Goal: Information Seeking & Learning: Find specific fact

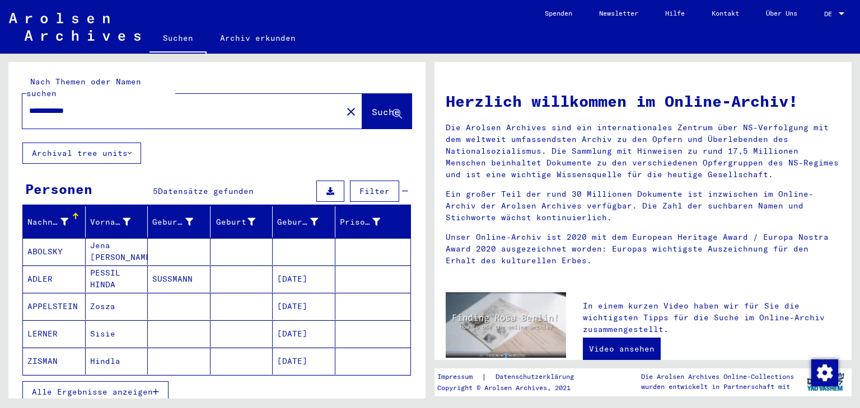
drag, startPoint x: 110, startPoint y: 119, endPoint x: 0, endPoint y: 120, distance: 110.2
click at [0, 120] on div "**********" at bounding box center [215, 226] width 430 height 345
type input "**********"
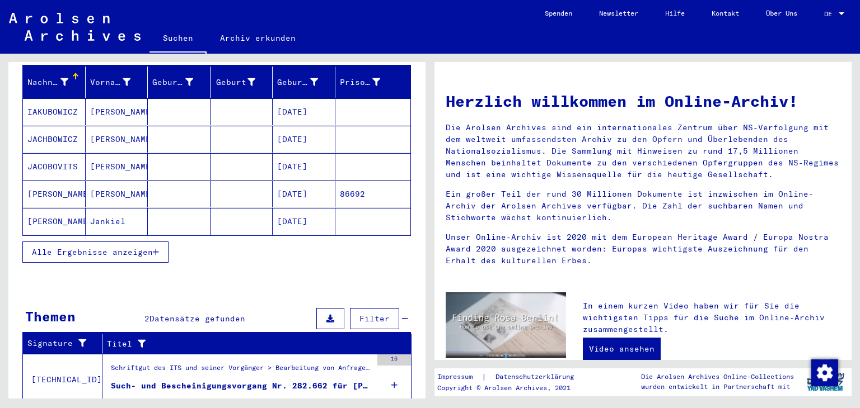
scroll to position [168, 0]
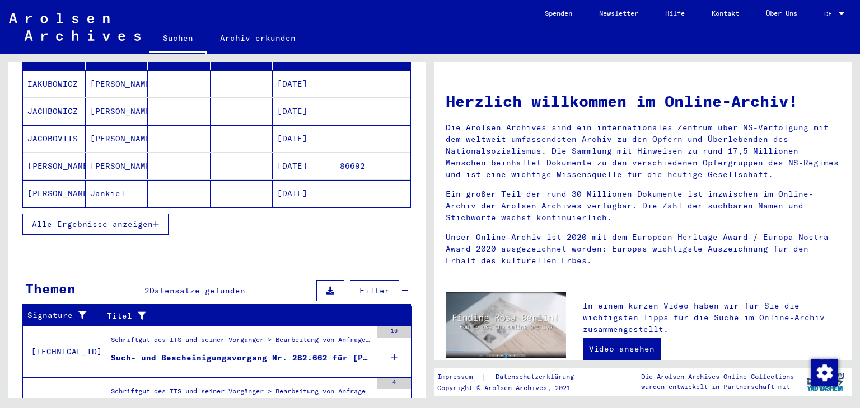
click at [69, 193] on mat-cell "[PERSON_NAME]" at bounding box center [54, 193] width 63 height 27
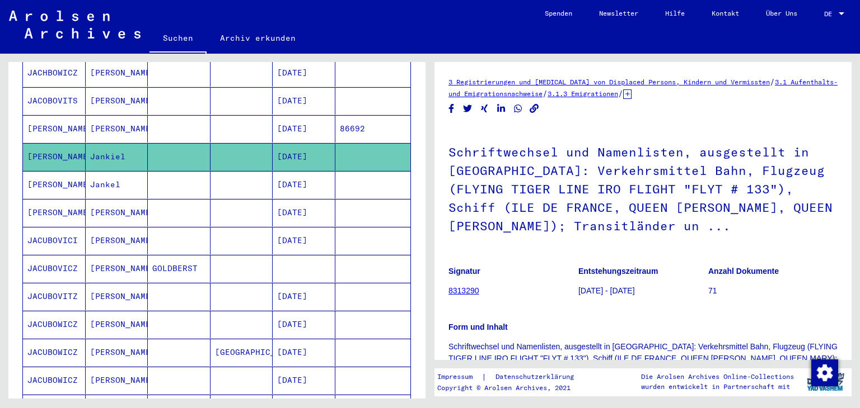
scroll to position [224, 0]
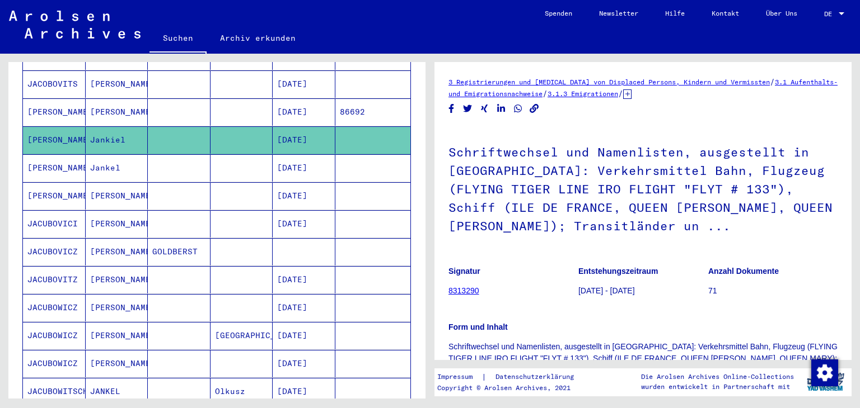
click at [232, 163] on mat-cell at bounding box center [241, 167] width 63 height 27
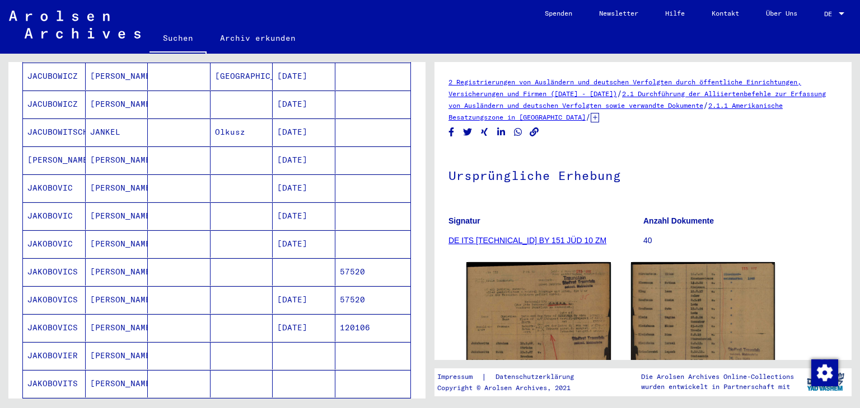
scroll to position [504, 0]
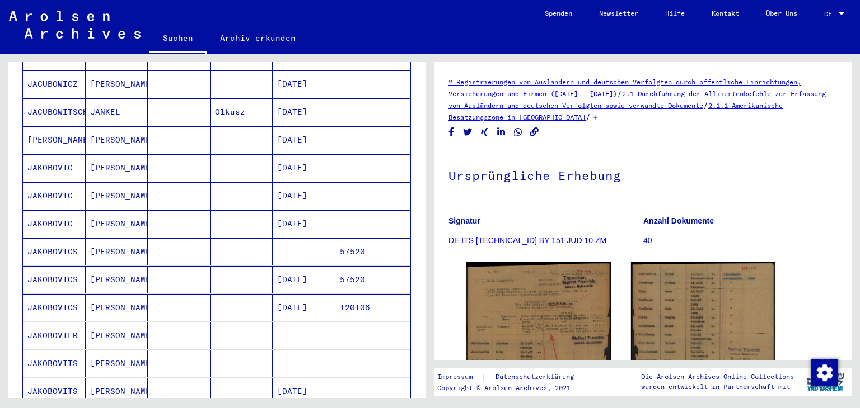
click at [232, 163] on mat-cell at bounding box center [241, 167] width 63 height 27
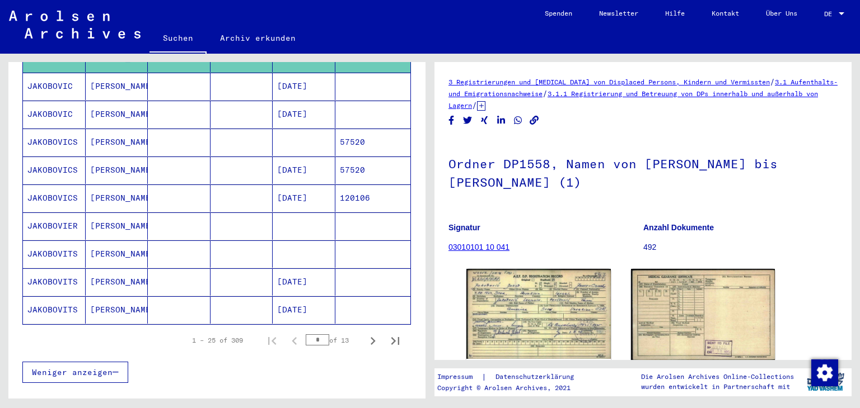
scroll to position [616, 0]
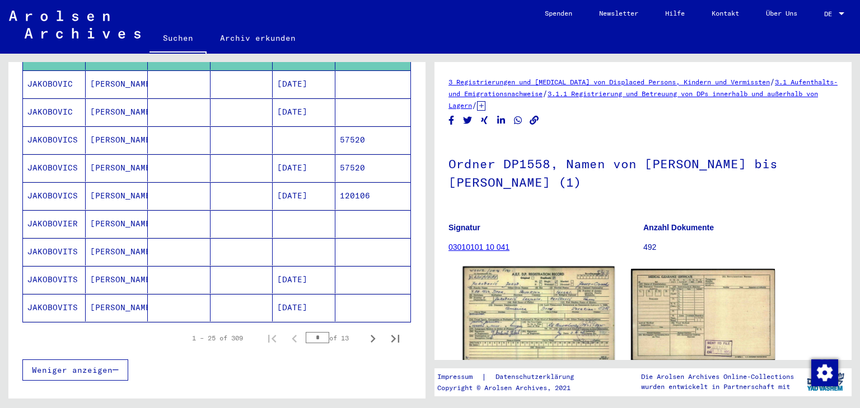
click at [523, 305] on img at bounding box center [538, 314] width 151 height 95
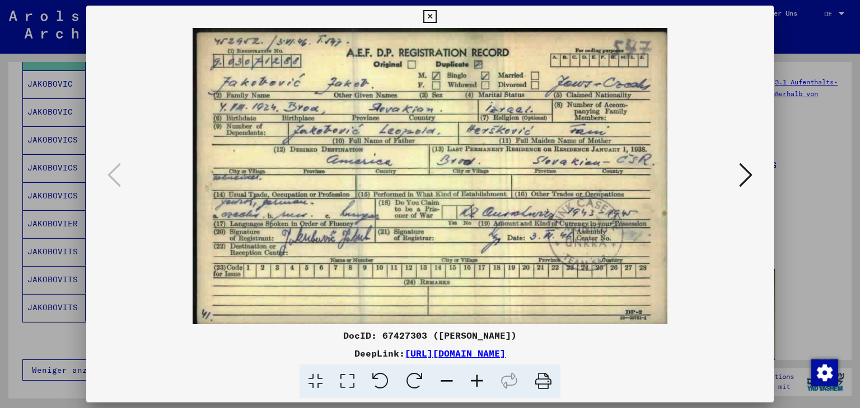
click at [433, 14] on icon at bounding box center [429, 16] width 13 height 13
